Goal: Task Accomplishment & Management: Manage account settings

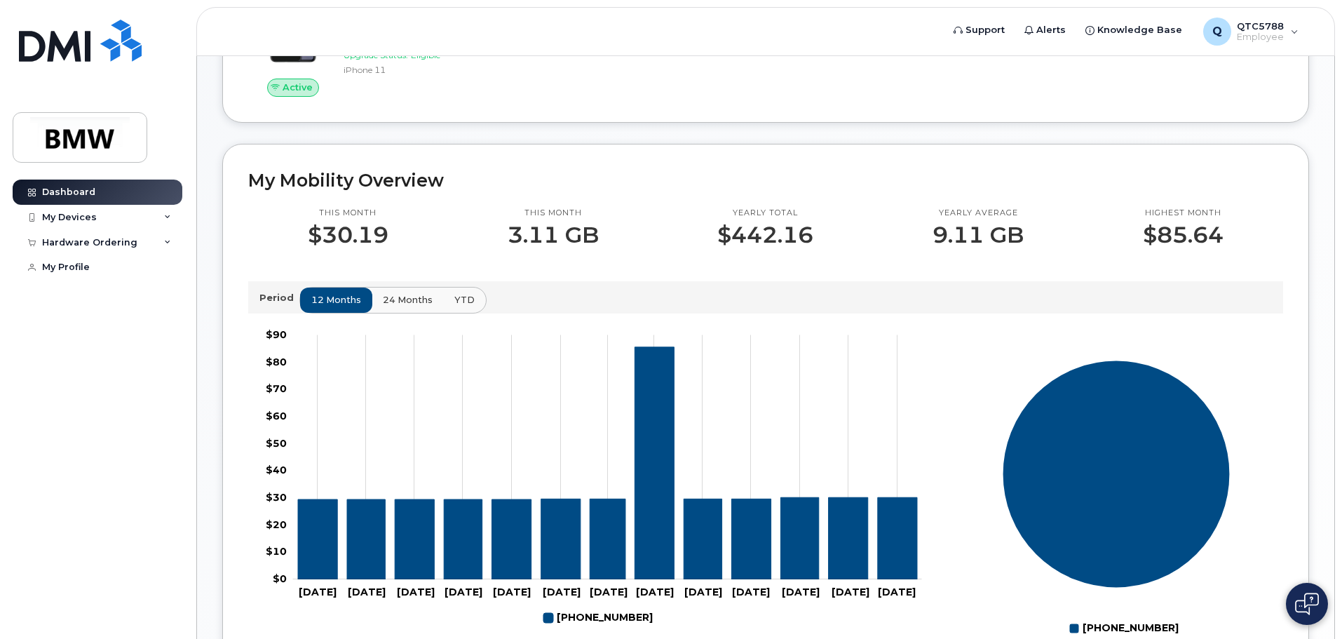
scroll to position [351, 0]
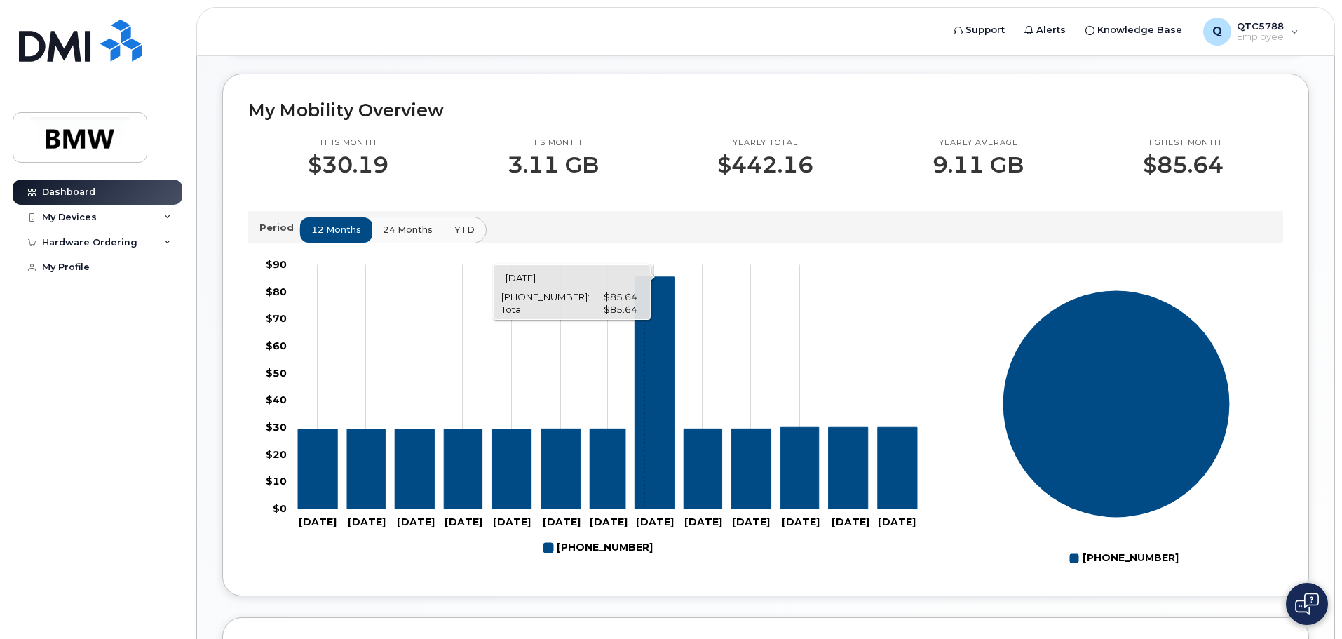
click at [645, 400] on icon "864-279-4157" at bounding box center [654, 392] width 39 height 232
click at [661, 341] on icon "864-279-4157" at bounding box center [654, 392] width 39 height 232
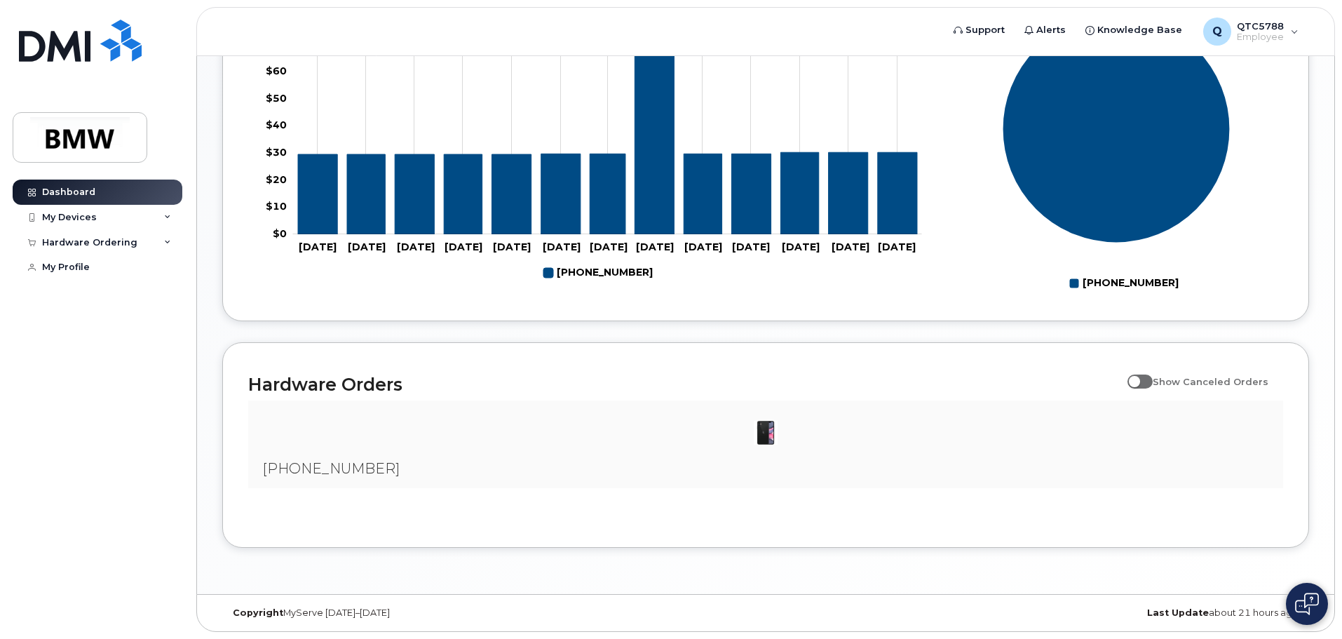
scroll to position [638, 0]
click at [1148, 377] on span at bounding box center [1140, 382] width 25 height 14
click at [1139, 377] on input "Show Canceled Orders" at bounding box center [1133, 373] width 11 height 11
click at [1151, 385] on span at bounding box center [1140, 382] width 25 height 14
click at [1139, 379] on input "Show Canceled Orders" at bounding box center [1133, 373] width 11 height 11
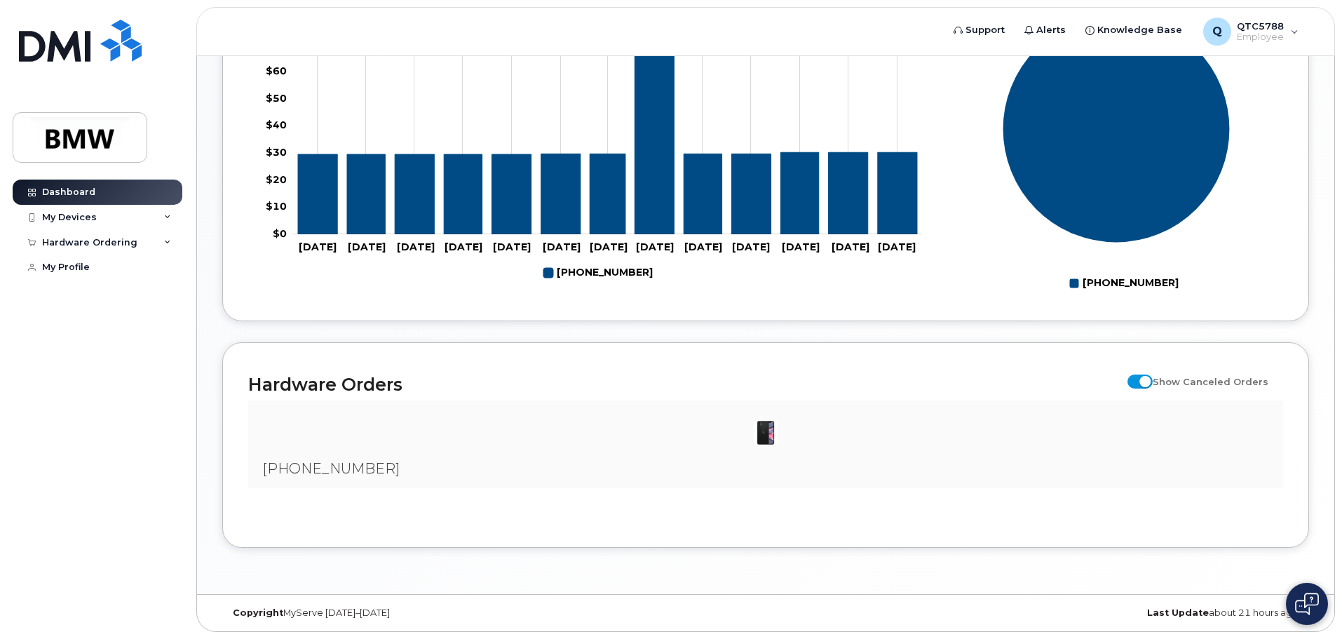
checkbox input "false"
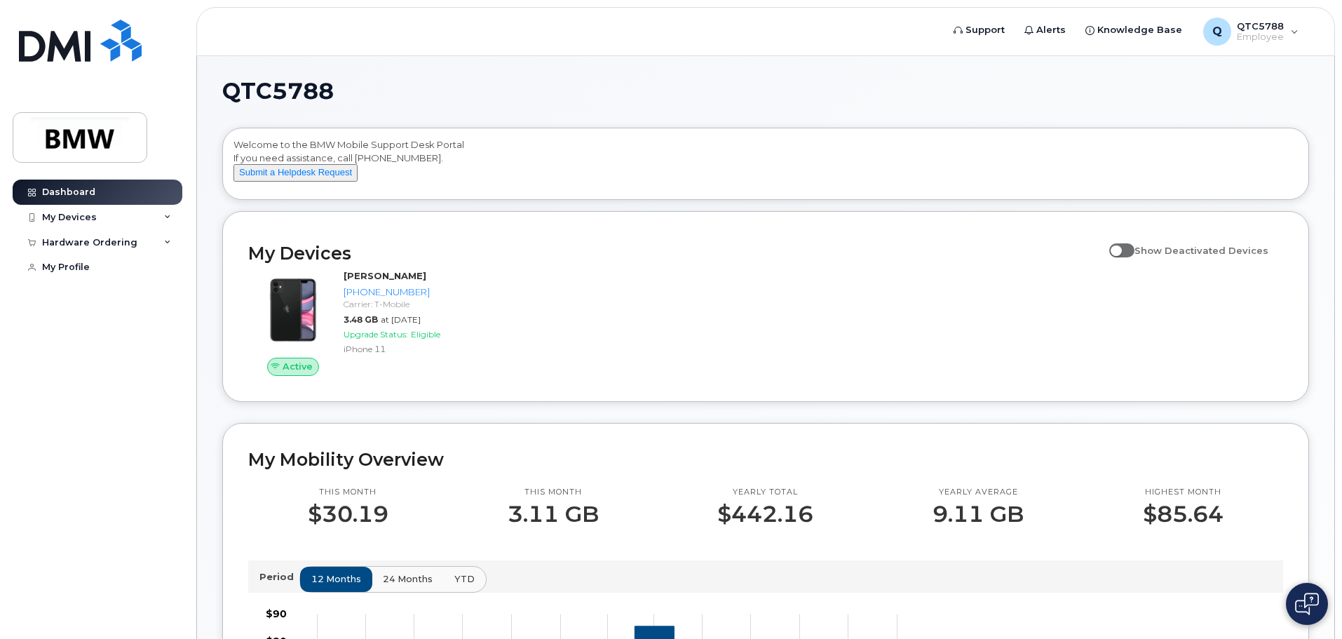
scroll to position [0, 0]
click at [140, 219] on div "My Devices" at bounding box center [98, 217] width 170 height 25
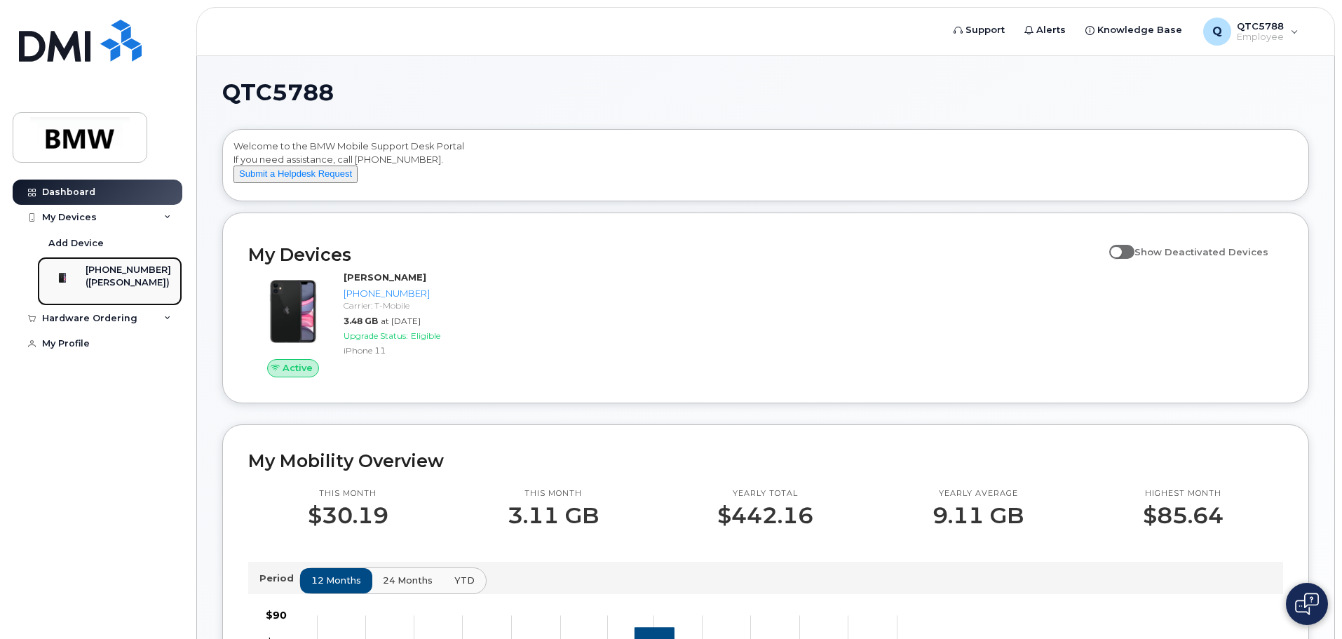
click at [128, 274] on div "[PHONE_NUMBER]" at bounding box center [129, 270] width 86 height 13
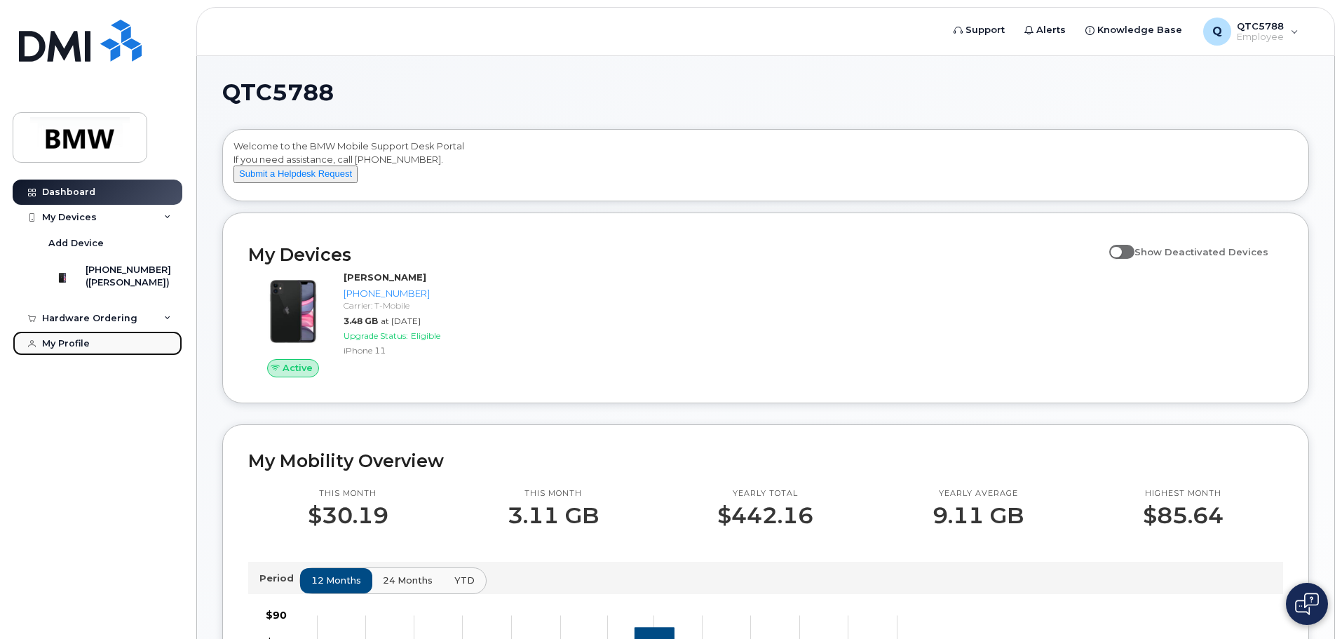
click at [71, 349] on div "My Profile" at bounding box center [66, 343] width 48 height 11
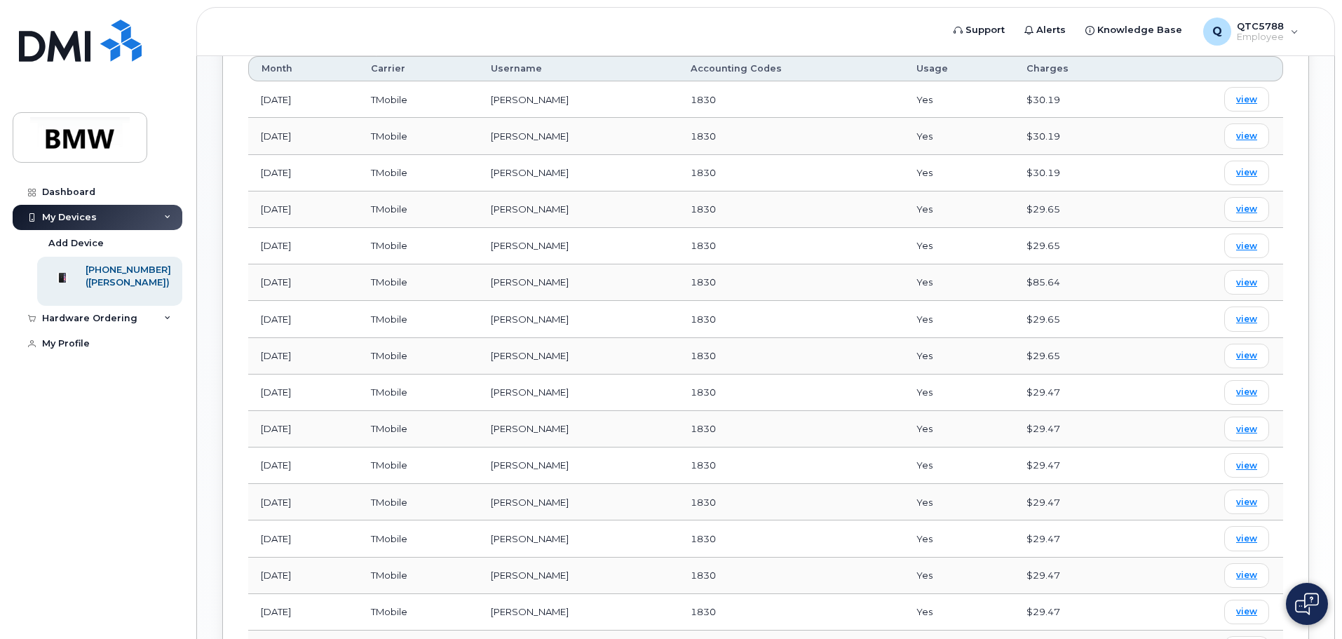
scroll to position [609, 0]
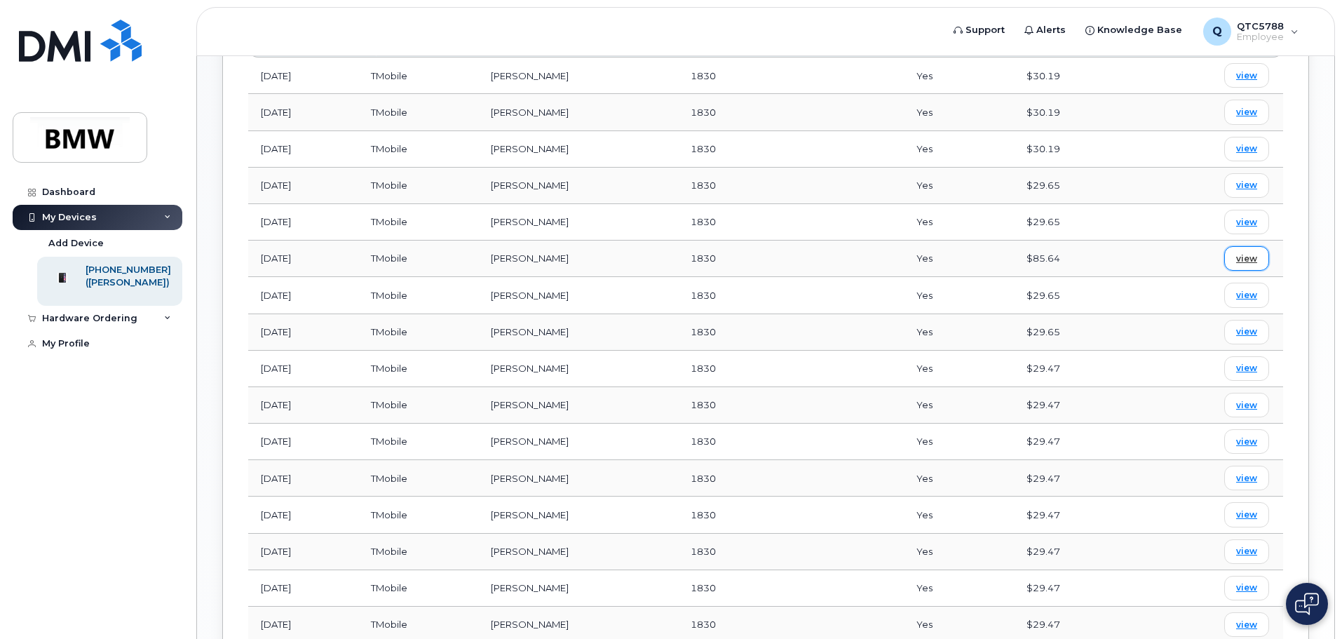
click at [1246, 252] on span "view" at bounding box center [1246, 258] width 21 height 13
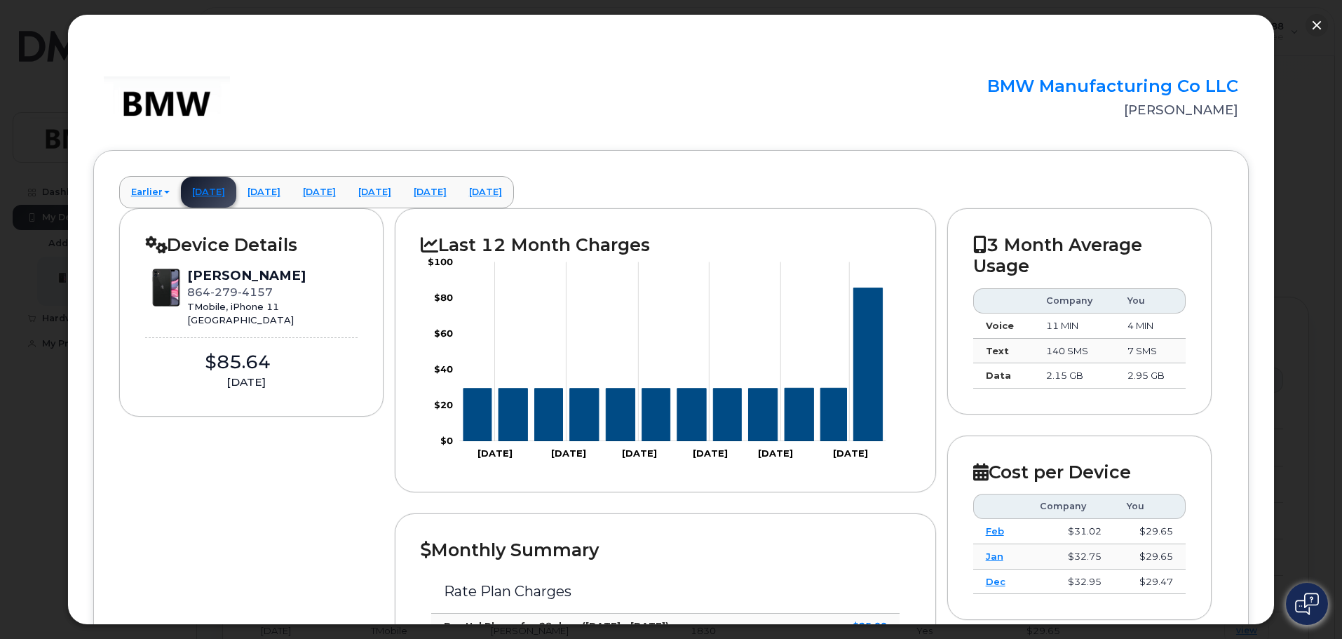
scroll to position [259, 0]
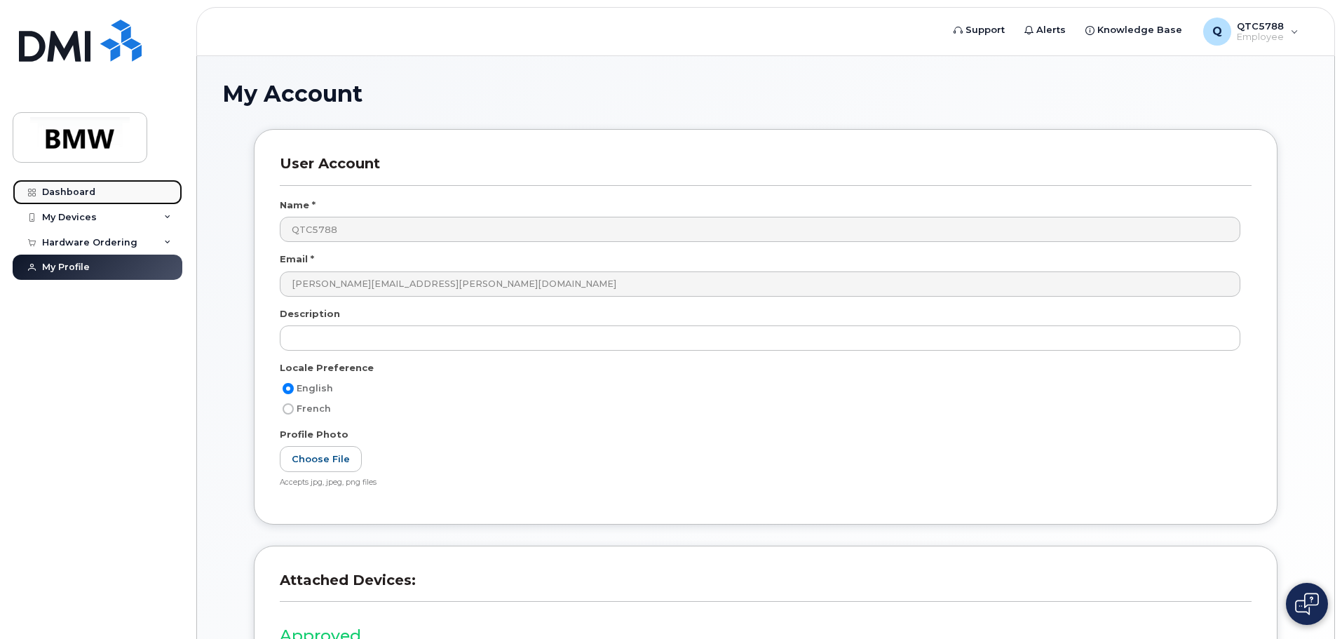
click at [107, 189] on link "Dashboard" at bounding box center [98, 192] width 170 height 25
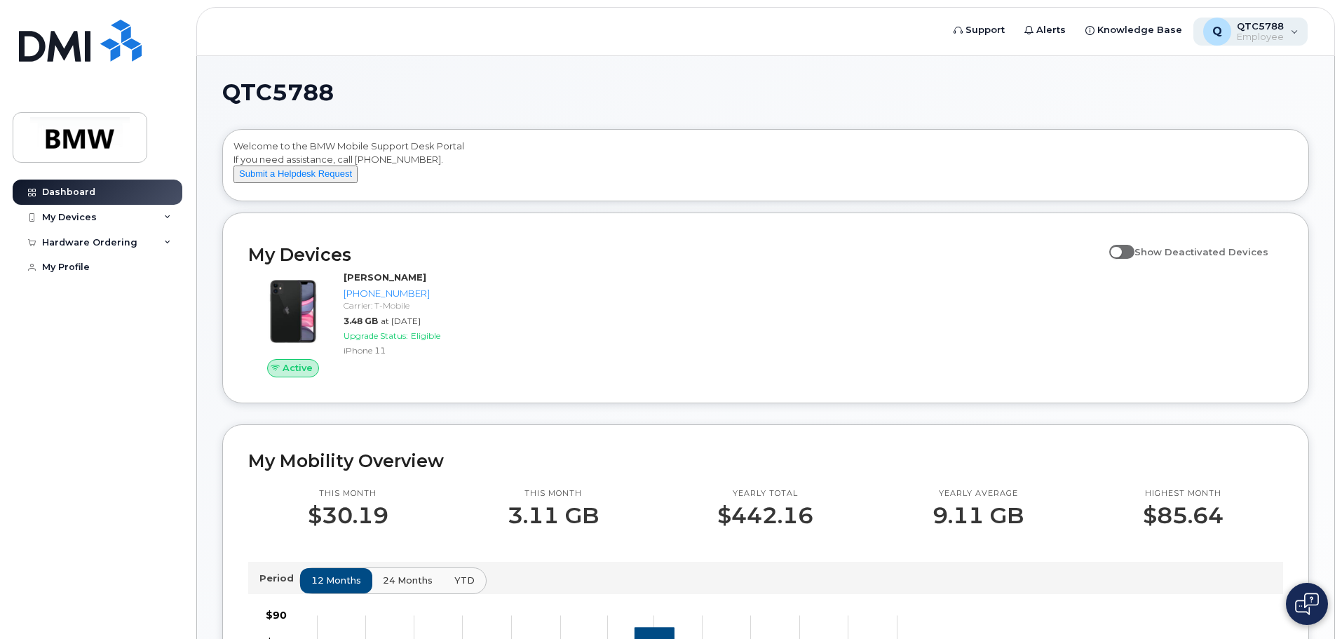
click at [1278, 33] on span "Employee" at bounding box center [1260, 37] width 47 height 11
click at [928, 123] on div "QTC5788 Welcome to the BMW Mobile Support Desk Portal If you need assistance, c…" at bounding box center [765, 627] width 1087 height 1092
